Goal: Check status: Check status

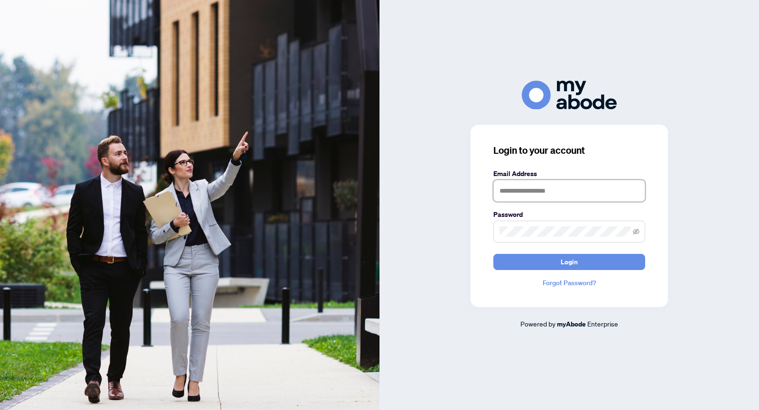
click at [617, 181] on input "text" at bounding box center [570, 191] width 152 height 22
click at [611, 193] on input "text" at bounding box center [570, 191] width 152 height 22
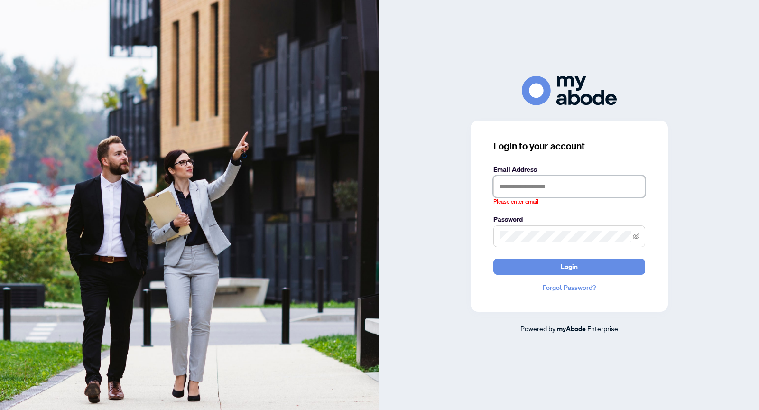
type input "**********"
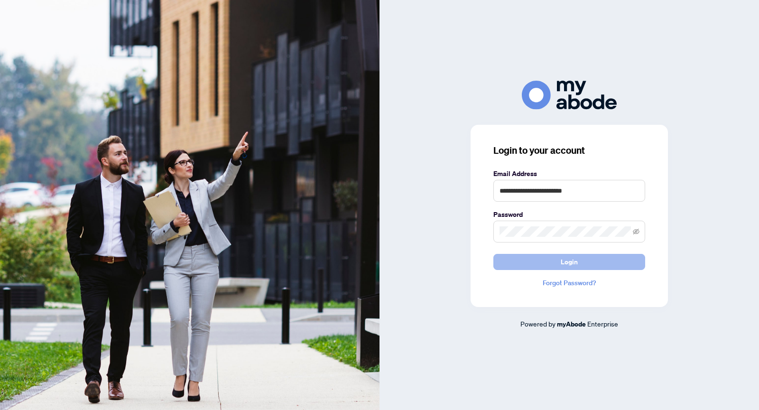
click at [597, 258] on button "Login" at bounding box center [570, 262] width 152 height 16
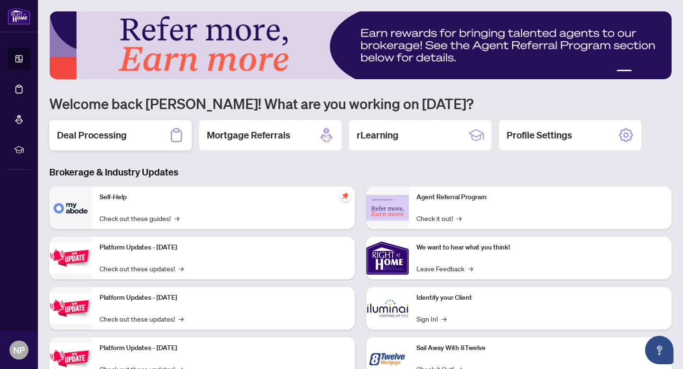
click at [135, 134] on div "Deal Processing" at bounding box center [120, 135] width 142 height 30
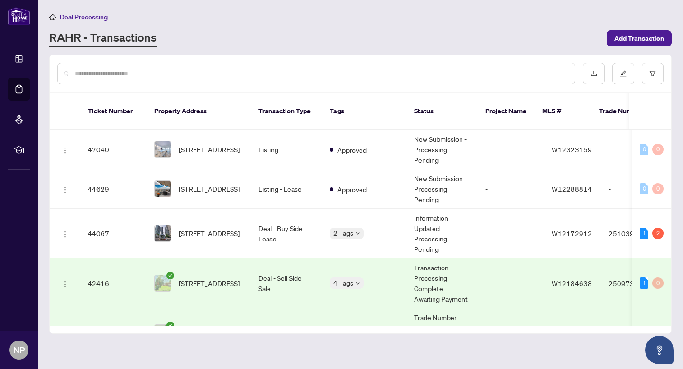
click at [109, 268] on td "42416" at bounding box center [113, 284] width 66 height 50
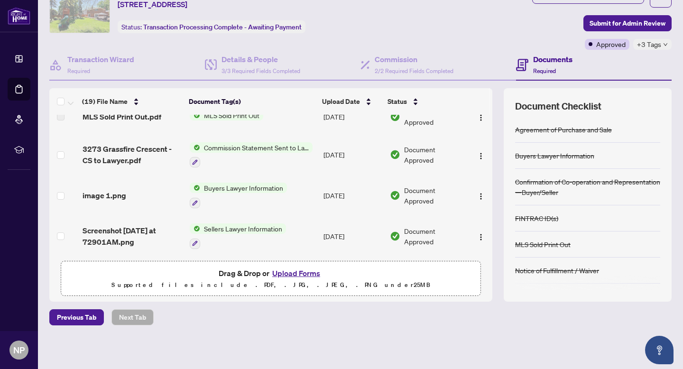
scroll to position [103, 0]
